Goal: Task Accomplishment & Management: Complete application form

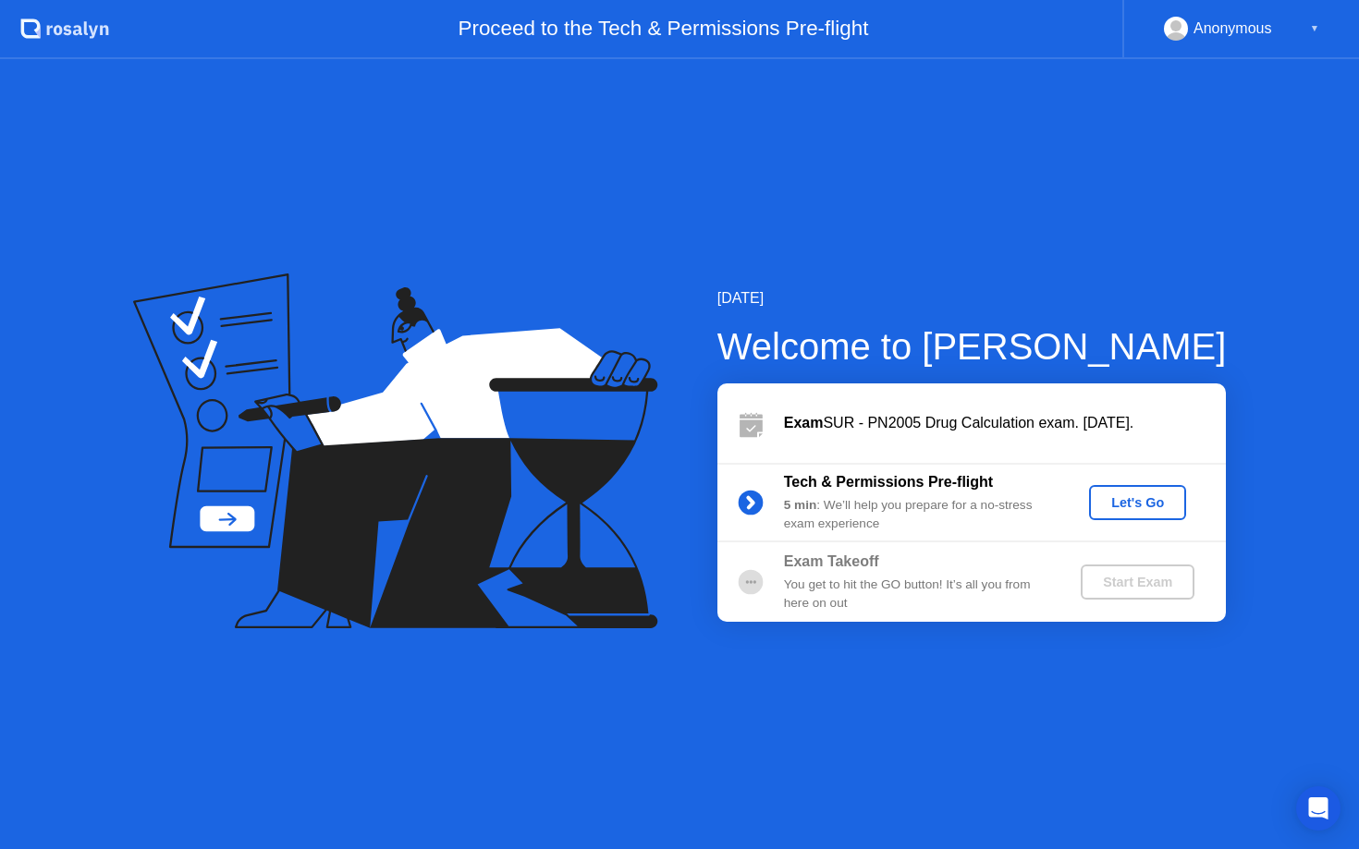
click at [1138, 491] on button "Let's Go" at bounding box center [1137, 502] width 97 height 35
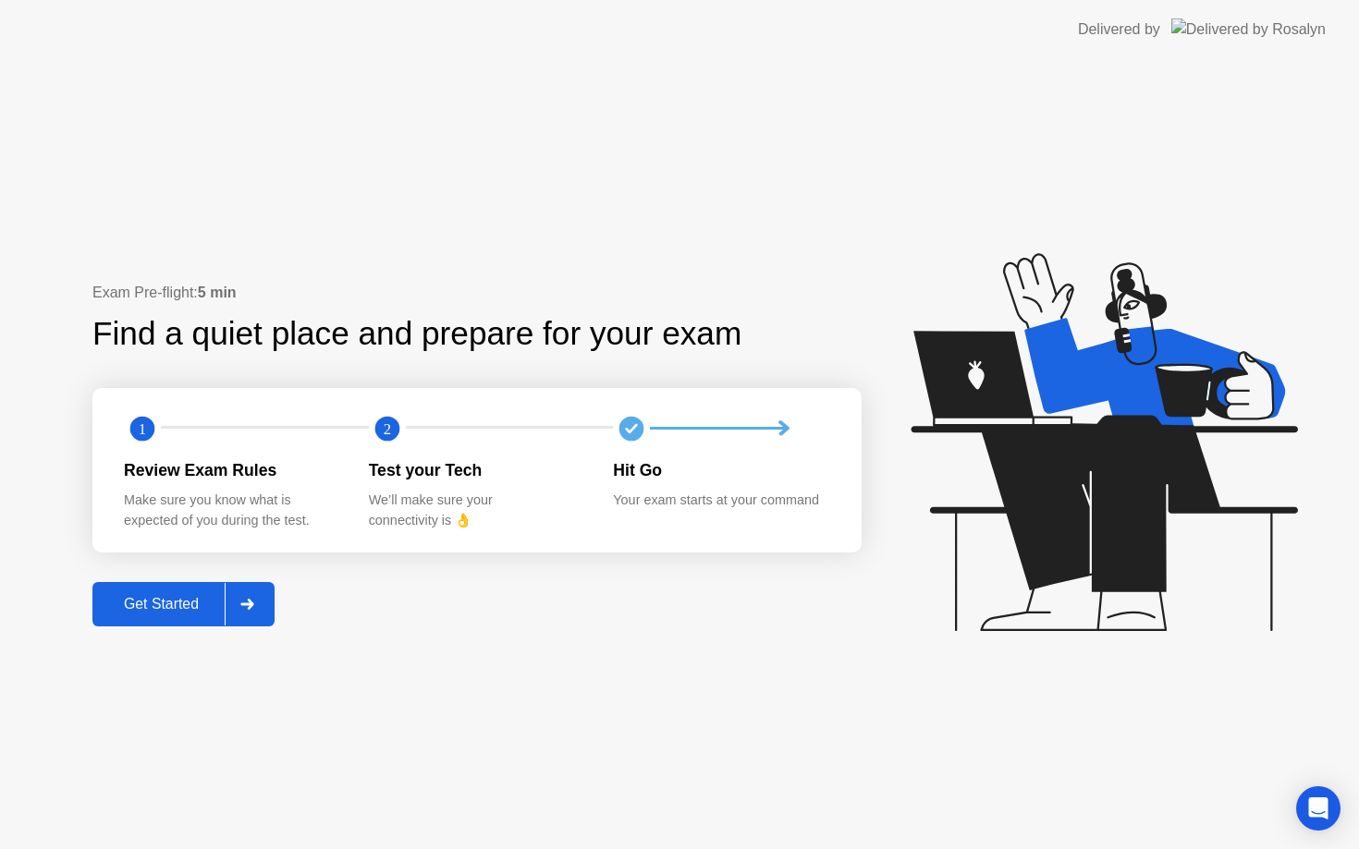
click at [250, 606] on icon at bounding box center [247, 604] width 14 height 11
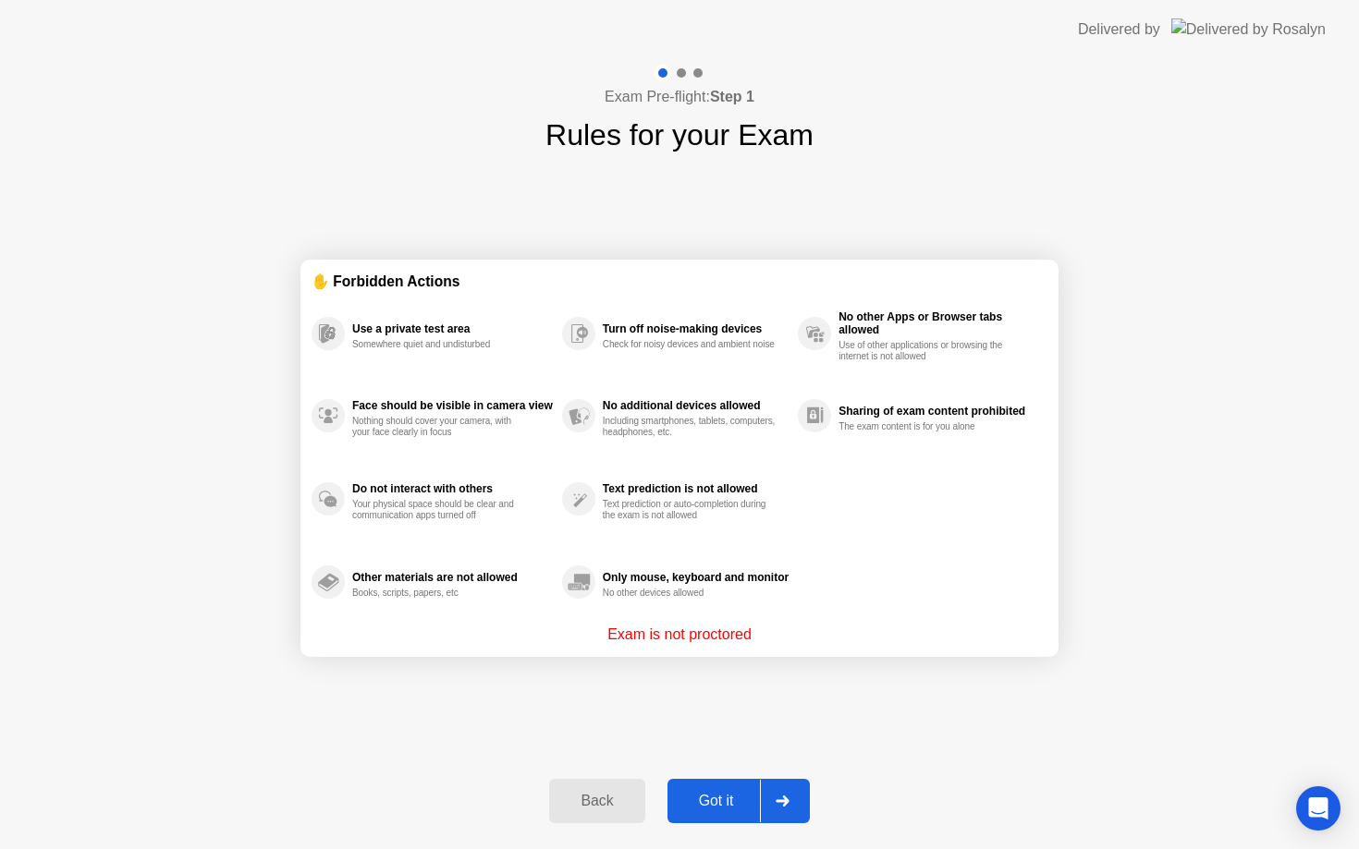
click at [709, 813] on button "Got it" at bounding box center [738, 801] width 142 height 44
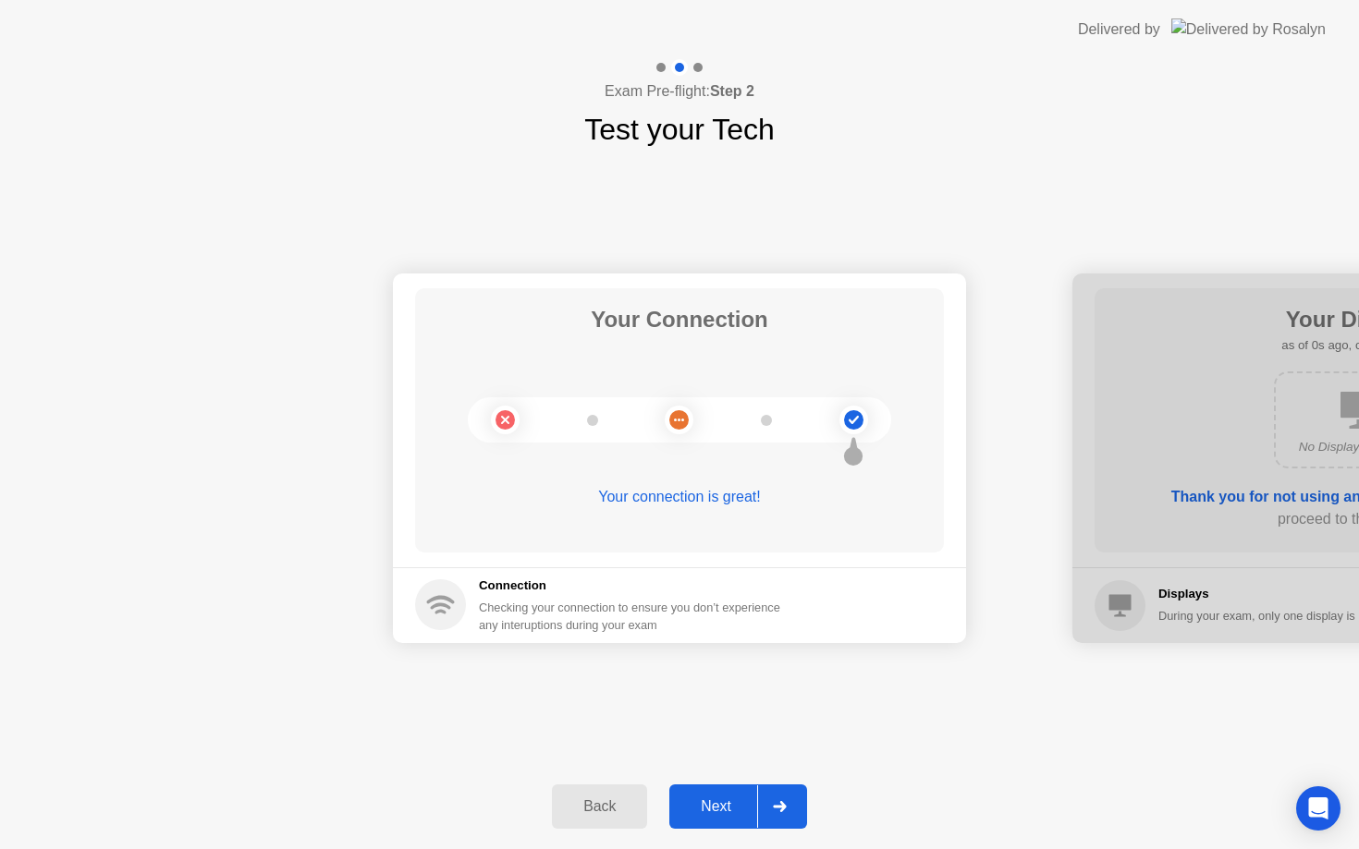
click at [712, 802] on div "Next" at bounding box center [716, 806] width 82 height 17
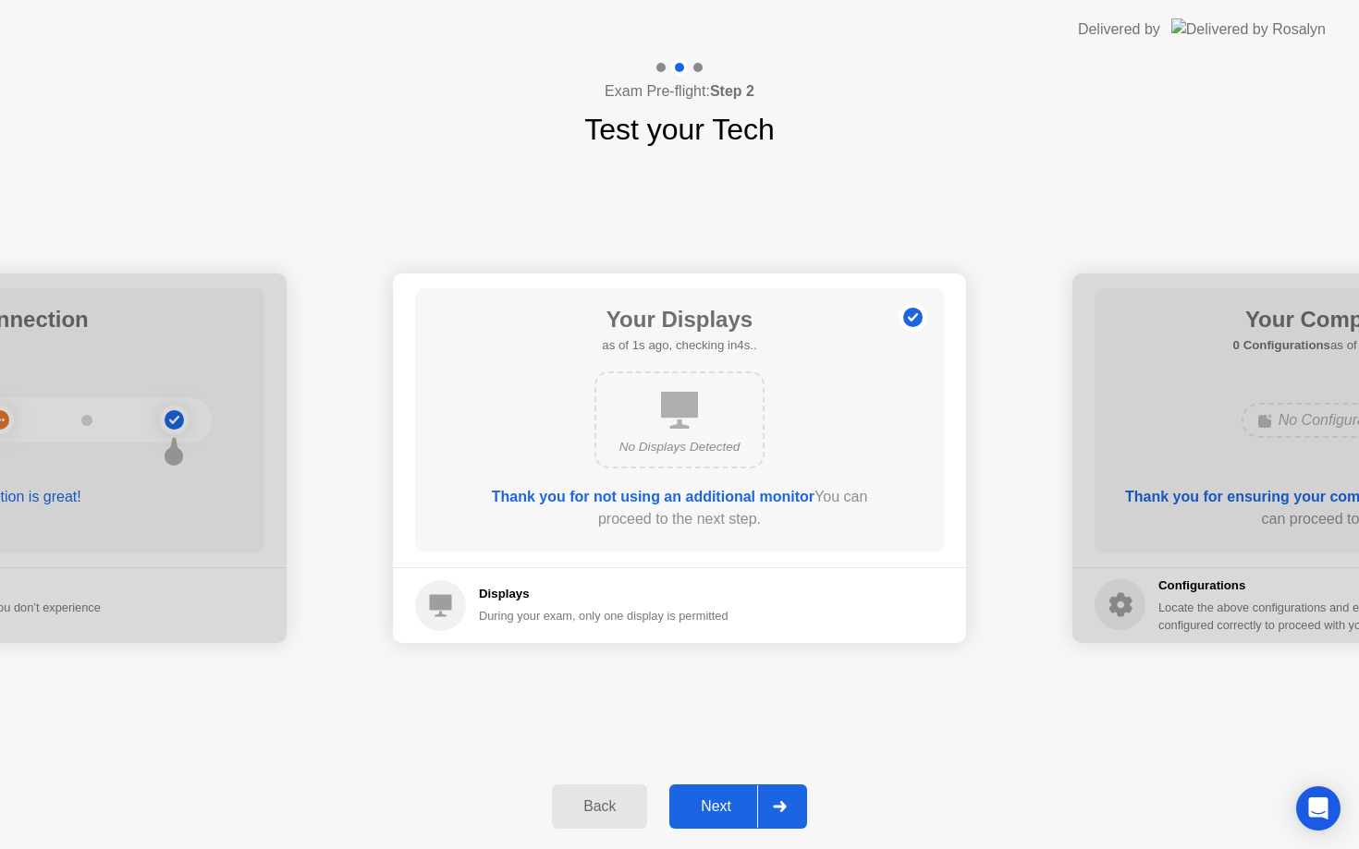
click at [712, 802] on div "Next" at bounding box center [716, 806] width 82 height 17
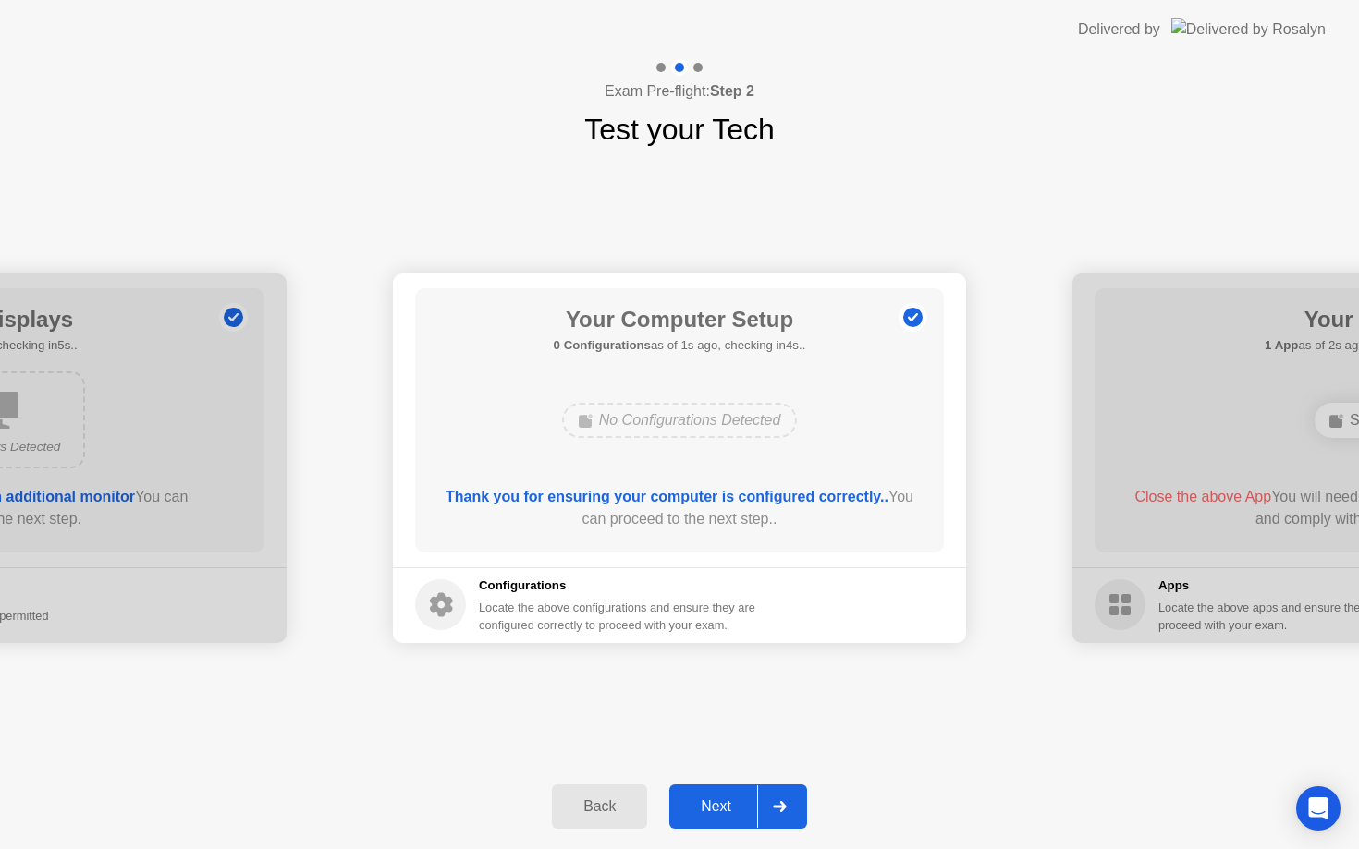
click at [711, 806] on div "Next" at bounding box center [716, 806] width 82 height 17
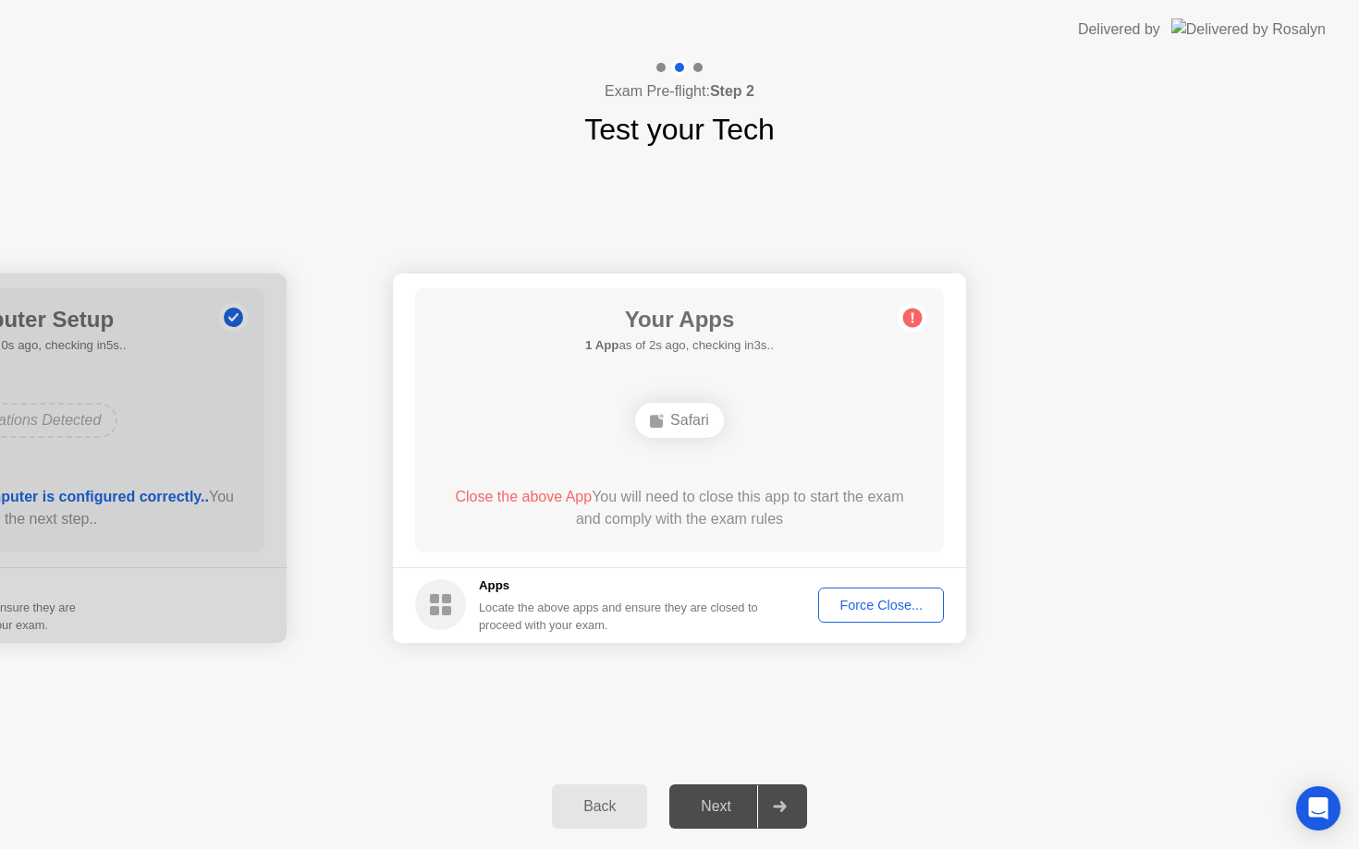
click at [870, 612] on div "Force Close..." at bounding box center [880, 605] width 113 height 15
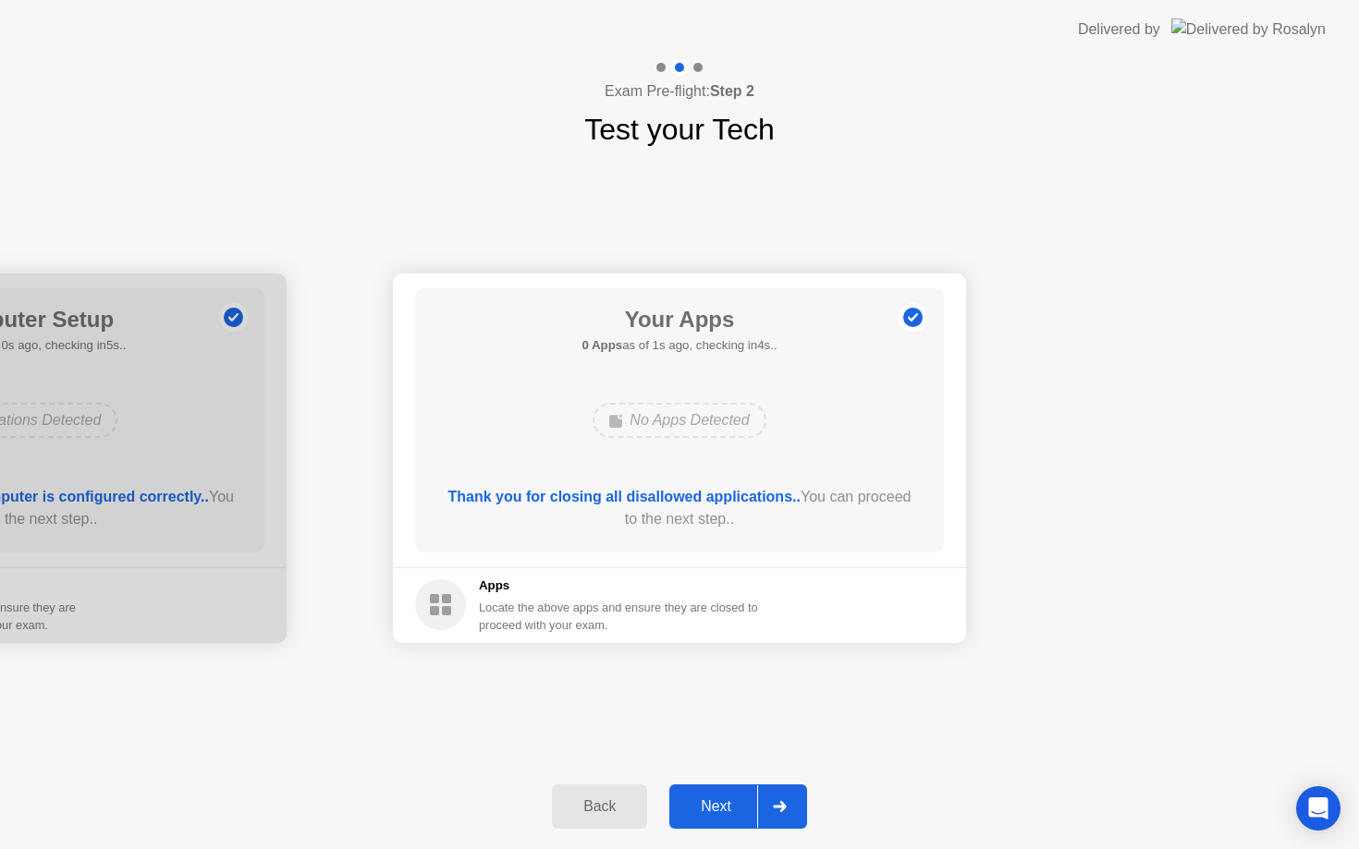
click at [721, 814] on div "Next" at bounding box center [716, 806] width 82 height 17
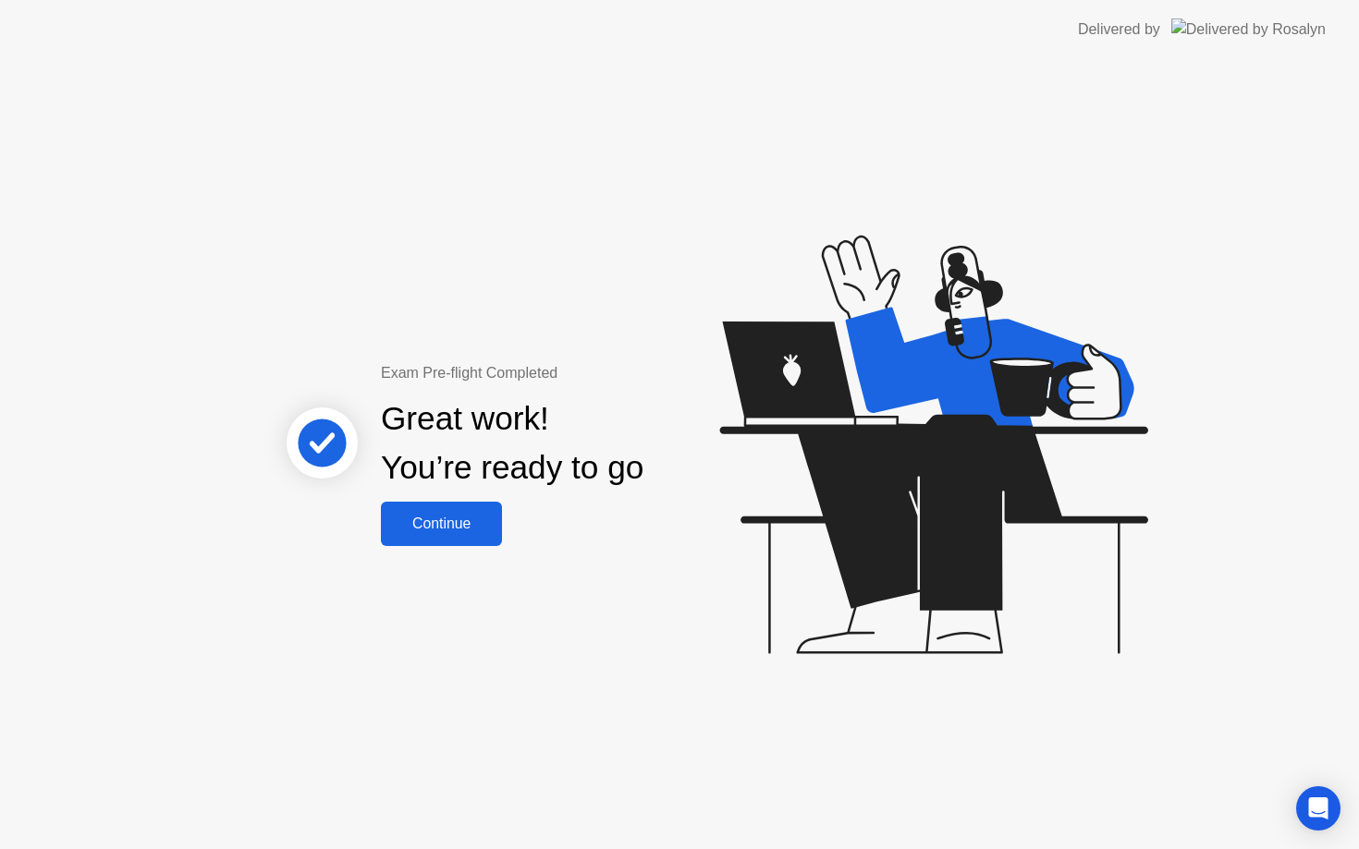
click at [473, 521] on div "Continue" at bounding box center [441, 524] width 110 height 17
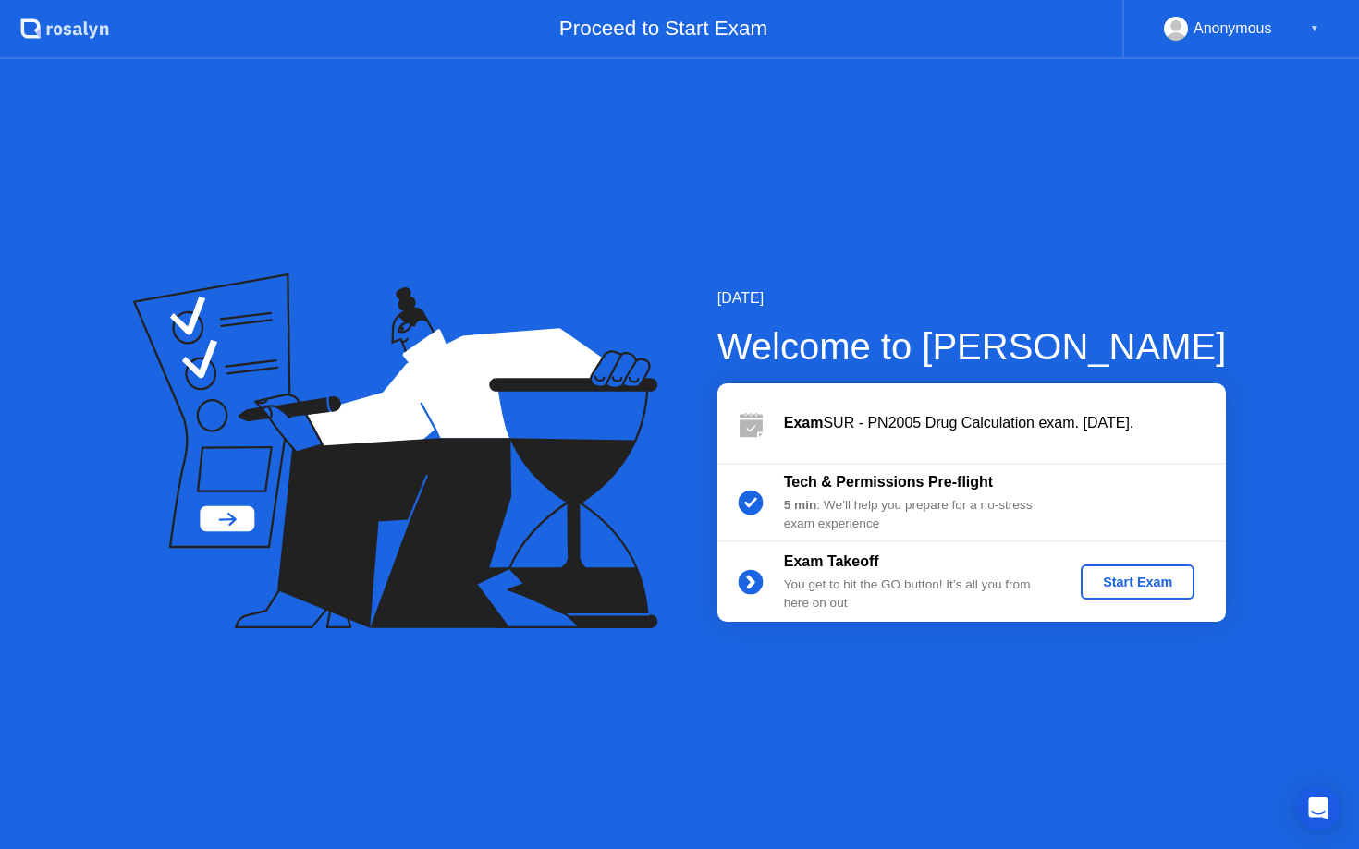
click at [1149, 590] on div "Start Exam" at bounding box center [1137, 582] width 99 height 15
